Goal: Transaction & Acquisition: Purchase product/service

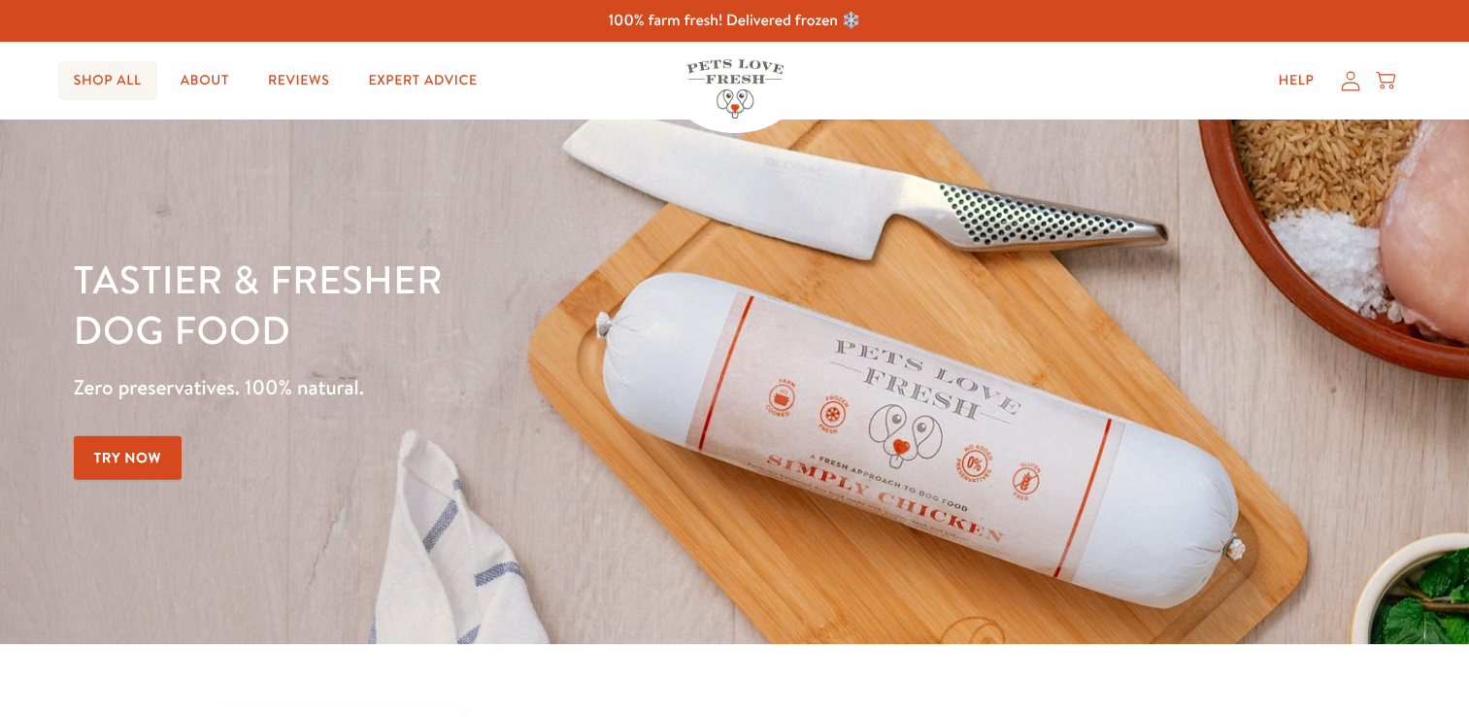
click at [129, 78] on link "Shop All" at bounding box center [107, 80] width 99 height 39
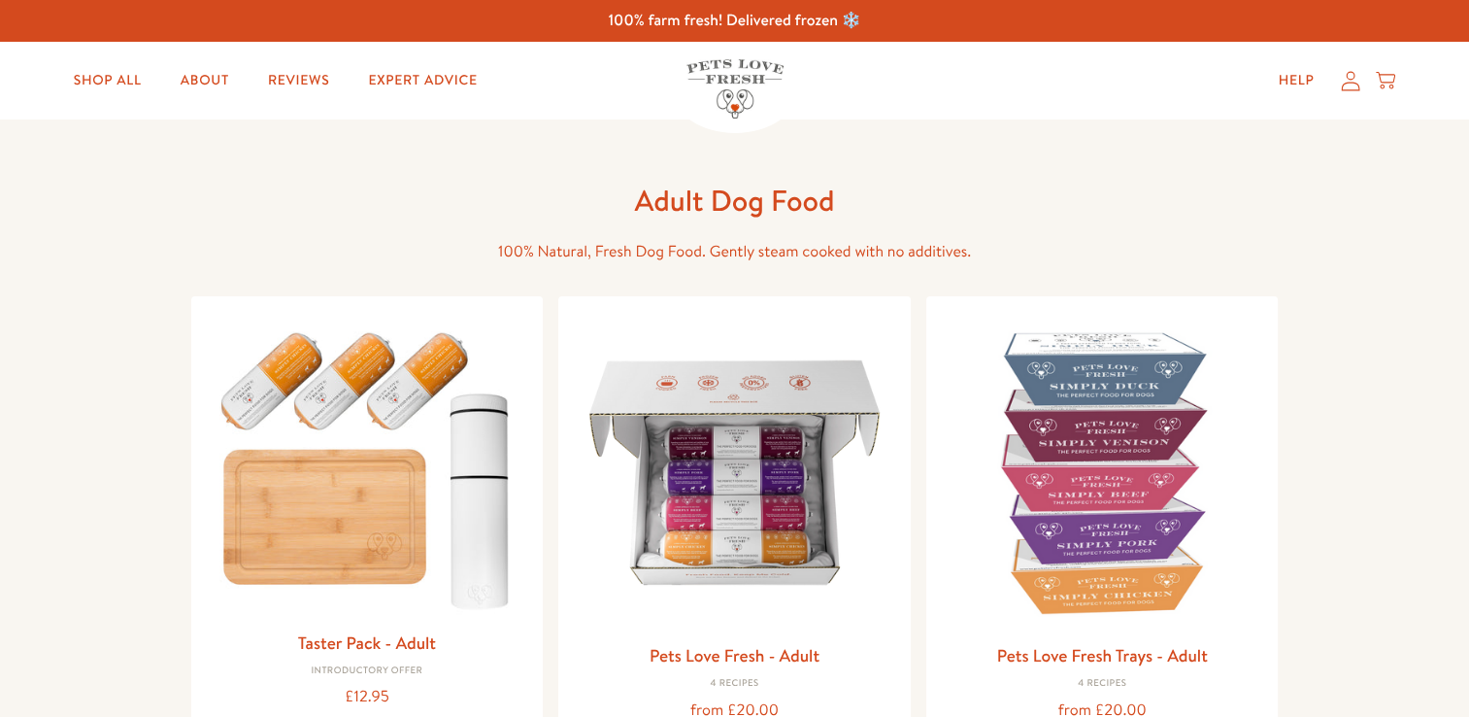
click at [673, 482] on img at bounding box center [734, 472] width 321 height 321
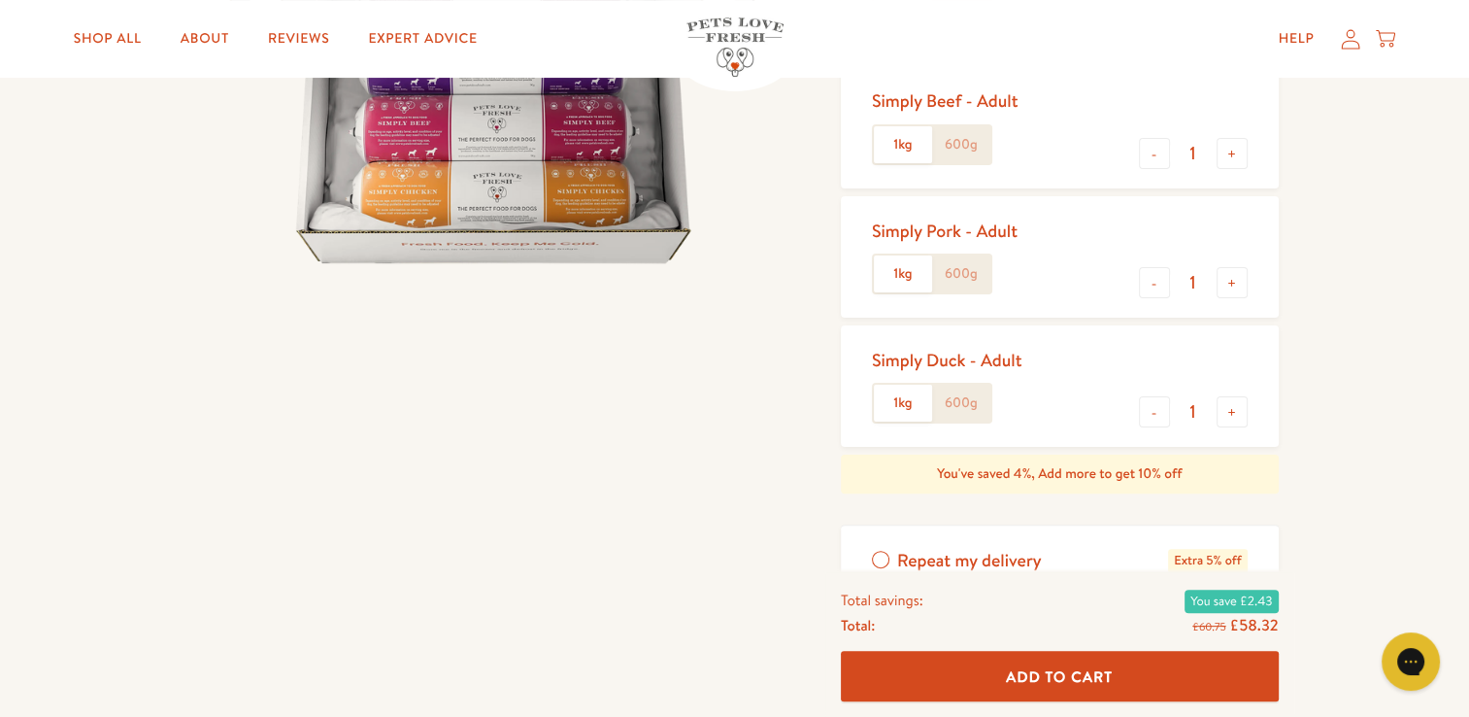
scroll to position [431, 0]
click at [1219, 402] on button "+" at bounding box center [1232, 410] width 31 height 31
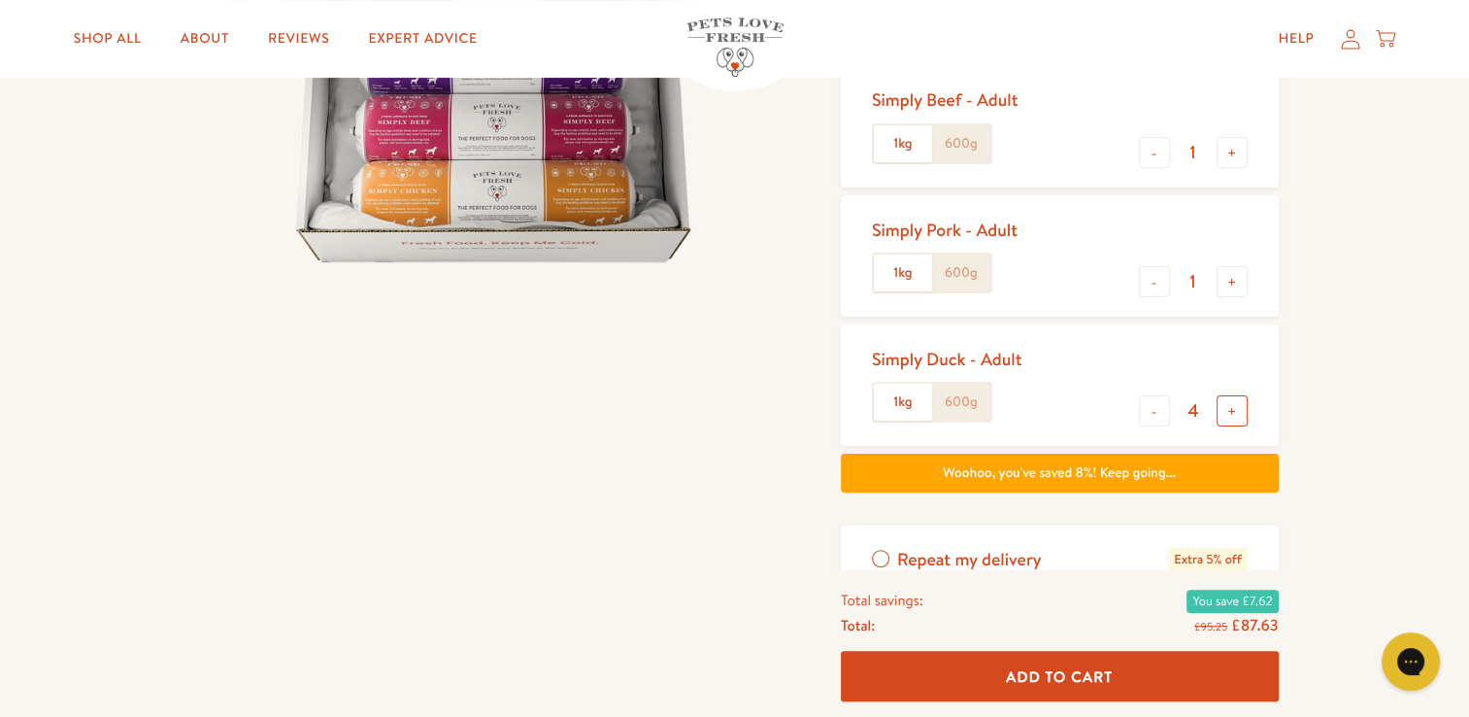
click at [1219, 402] on button "+" at bounding box center [1232, 410] width 31 height 31
click at [1155, 410] on button "-" at bounding box center [1154, 410] width 31 height 31
type input "4"
click at [1231, 290] on button "+" at bounding box center [1232, 281] width 31 height 31
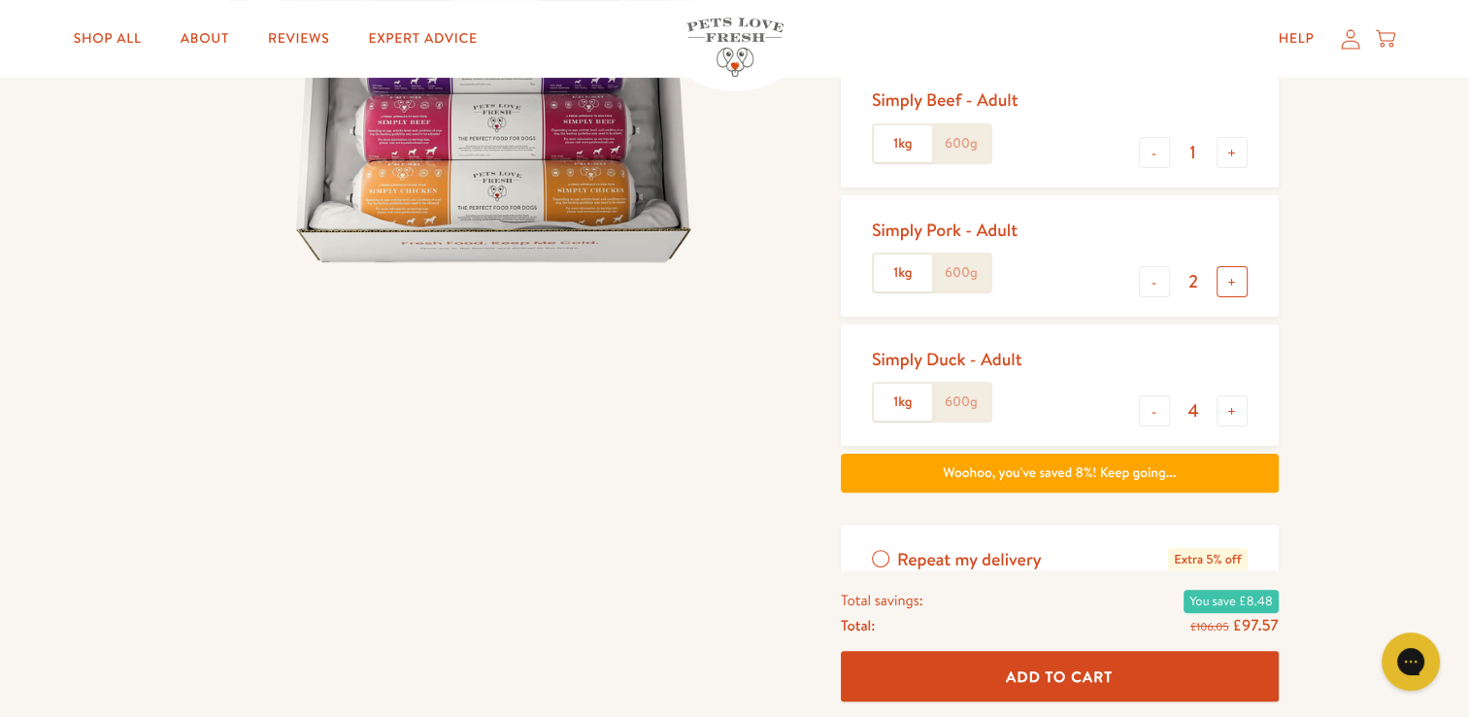
type input "3"
click at [1140, 149] on button "-" at bounding box center [1154, 152] width 31 height 31
type input "0"
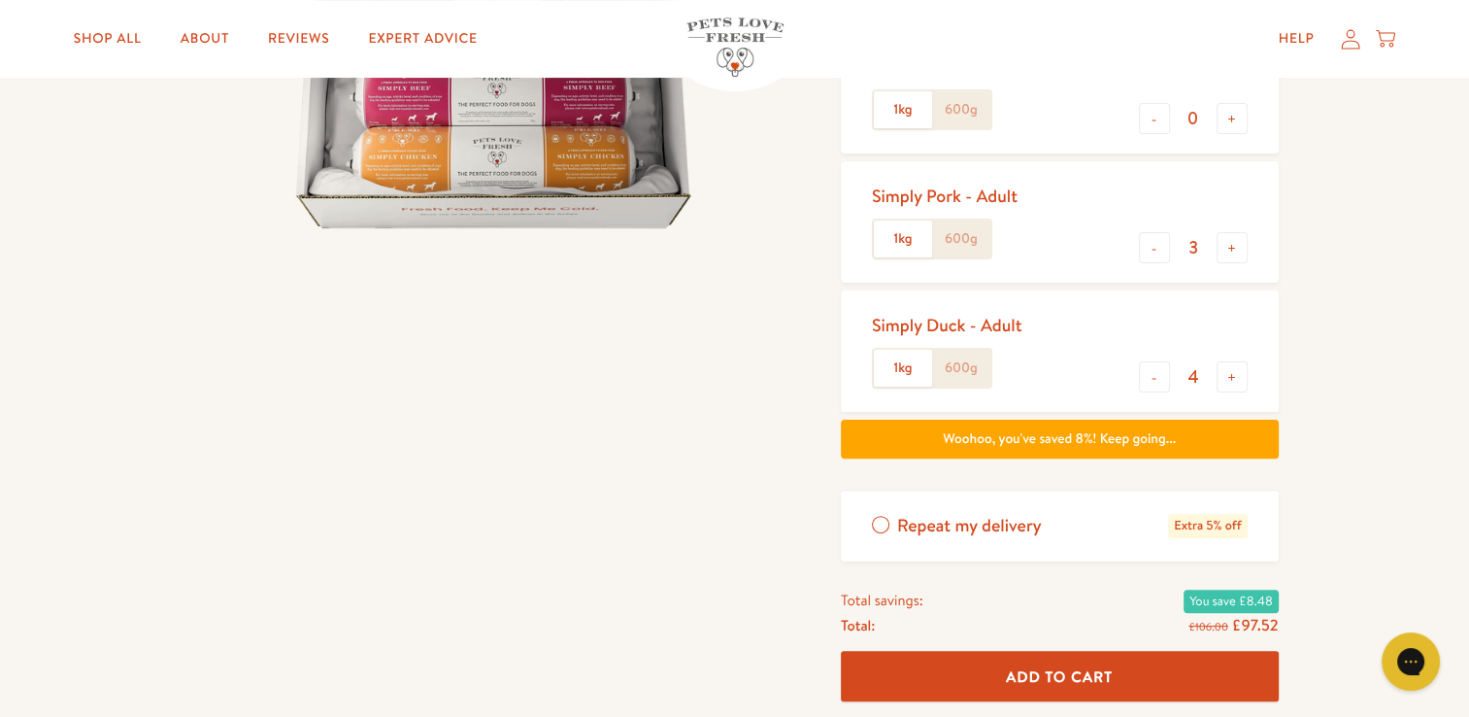
scroll to position [454, 0]
